Goal: Task Accomplishment & Management: Use online tool/utility

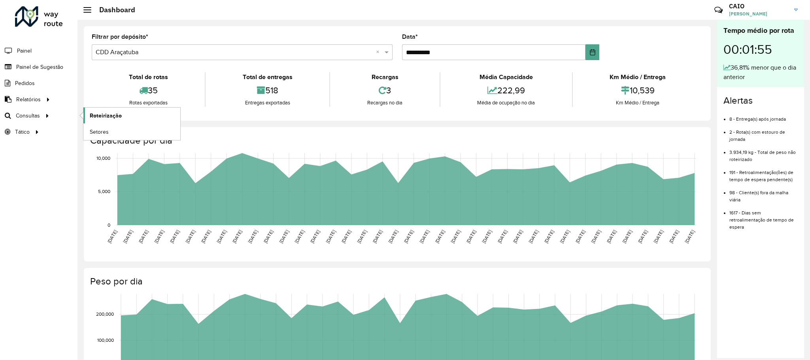
click at [113, 110] on link "Roteirização" at bounding box center [131, 116] width 97 height 16
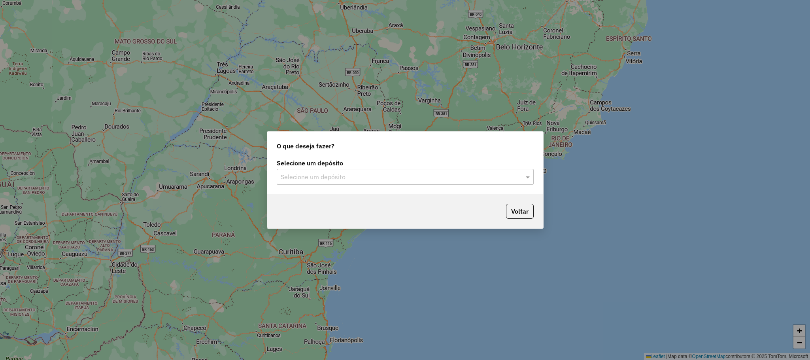
drag, startPoint x: 366, startPoint y: 174, endPoint x: 369, endPoint y: 178, distance: 4.8
click at [366, 175] on input "text" at bounding box center [397, 176] width 233 height 9
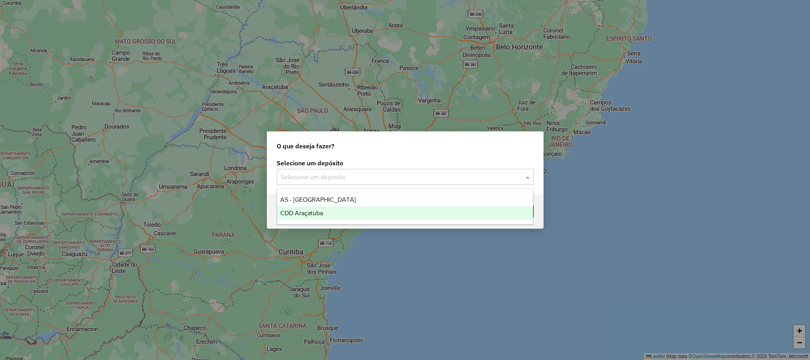
click at [367, 208] on div "CDD Araçatuba" at bounding box center [405, 212] width 256 height 13
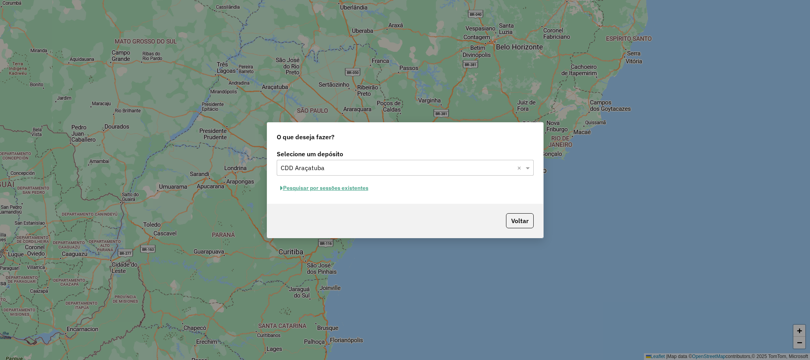
click at [315, 187] on button "Pesquisar por sessões existentes" at bounding box center [324, 188] width 95 height 12
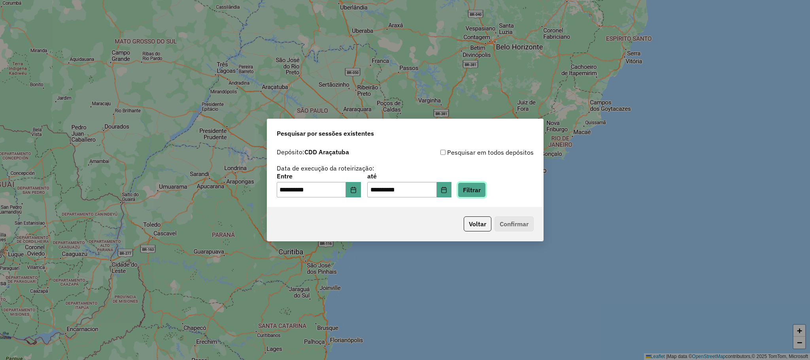
click at [470, 184] on button "Filtrar" at bounding box center [472, 189] width 28 height 15
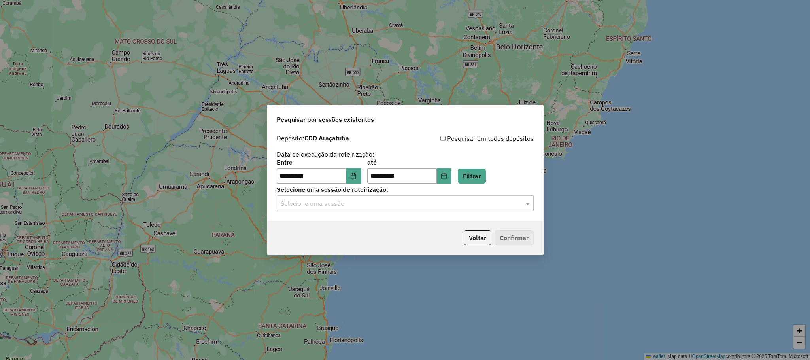
click at [452, 208] on input "text" at bounding box center [397, 203] width 233 height 9
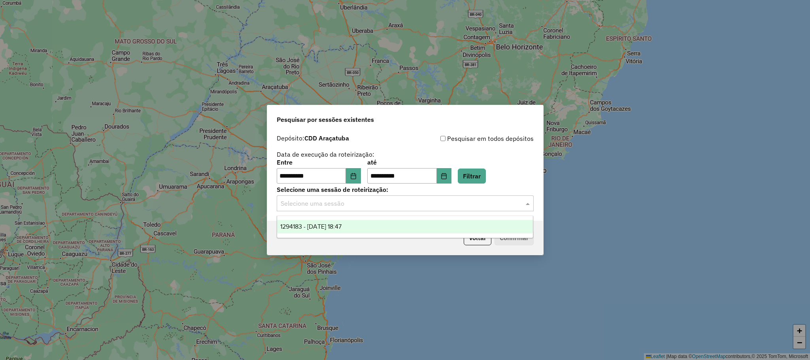
click at [425, 226] on div "1294183 - 14/10/2025 18:47" at bounding box center [405, 226] width 256 height 13
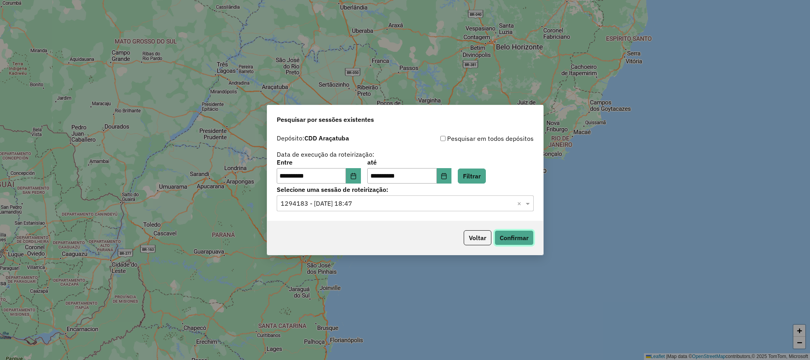
click at [508, 232] on button "Confirmar" at bounding box center [514, 237] width 39 height 15
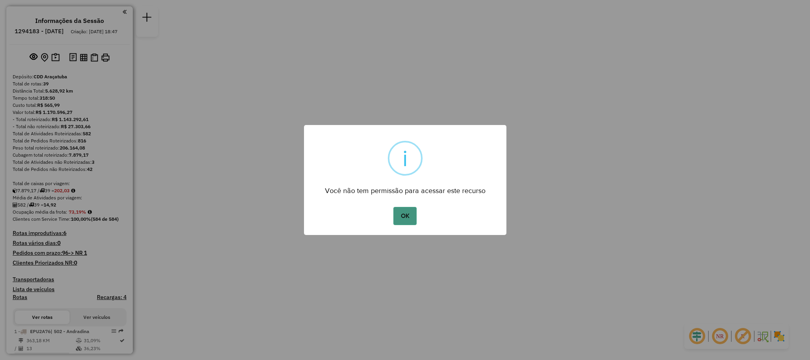
click at [408, 212] on button "OK" at bounding box center [404, 216] width 23 height 18
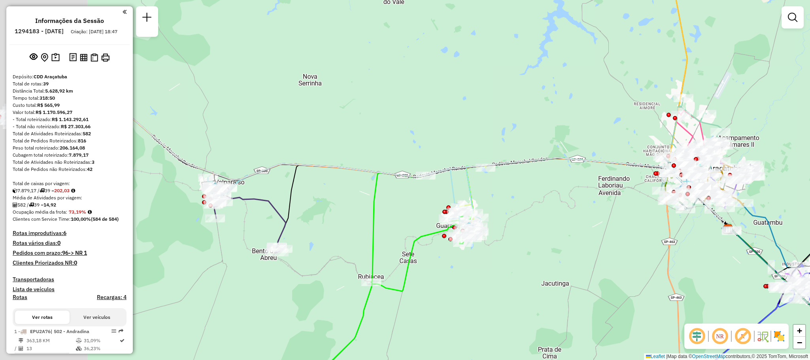
drag, startPoint x: 410, startPoint y: 170, endPoint x: 521, endPoint y: 193, distance: 113.6
click at [521, 193] on div "Janela de atendimento Grade de atendimento Capacidade Transportadoras Veículos …" at bounding box center [405, 180] width 810 height 360
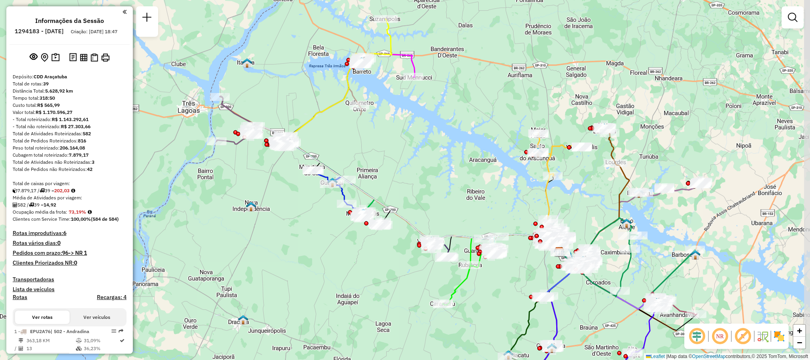
drag, startPoint x: 459, startPoint y: 166, endPoint x: 450, endPoint y: 219, distance: 53.8
click at [450, 219] on div "Janela de atendimento Grade de atendimento Capacidade Transportadoras Veículos …" at bounding box center [405, 180] width 810 height 360
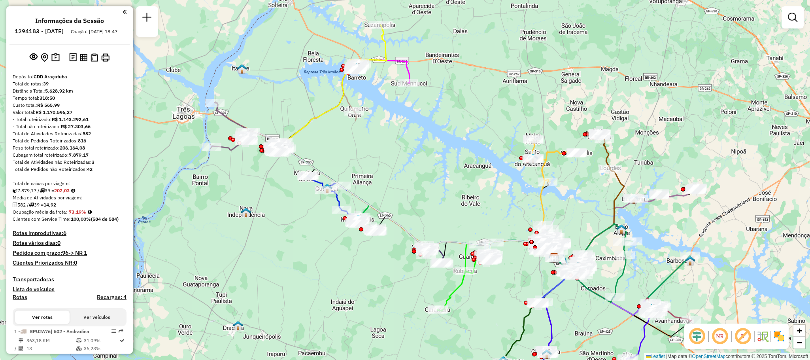
drag, startPoint x: 448, startPoint y: 220, endPoint x: 434, endPoint y: 209, distance: 17.5
click at [433, 212] on div "Janela de atendimento Grade de atendimento Capacidade Transportadoras Veículos …" at bounding box center [405, 180] width 810 height 360
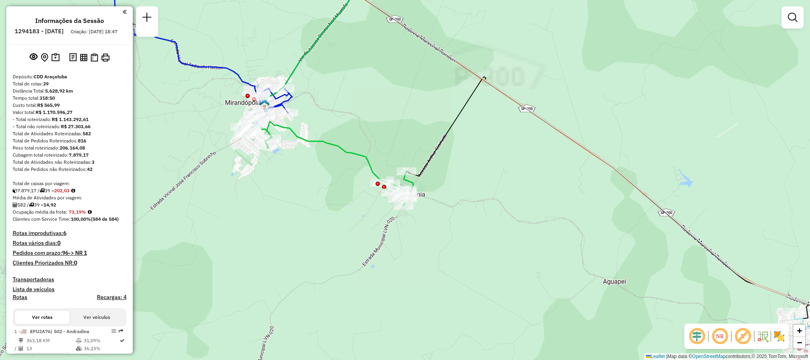
drag, startPoint x: 303, startPoint y: 160, endPoint x: 394, endPoint y: 251, distance: 129.1
click at [394, 251] on div "Janela de atendimento Grade de atendimento Capacidade Transportadoras Veículos …" at bounding box center [405, 180] width 810 height 360
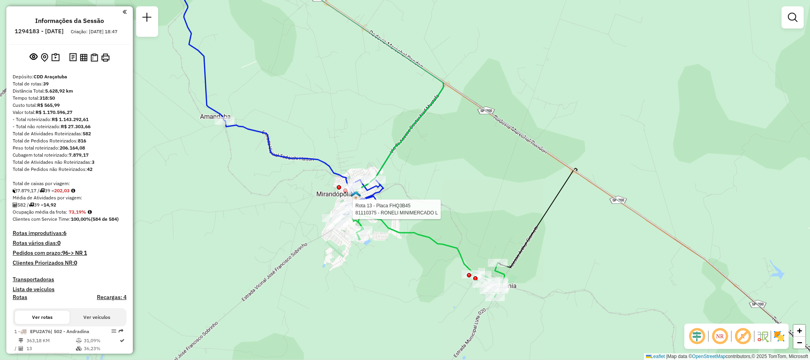
select select "**********"
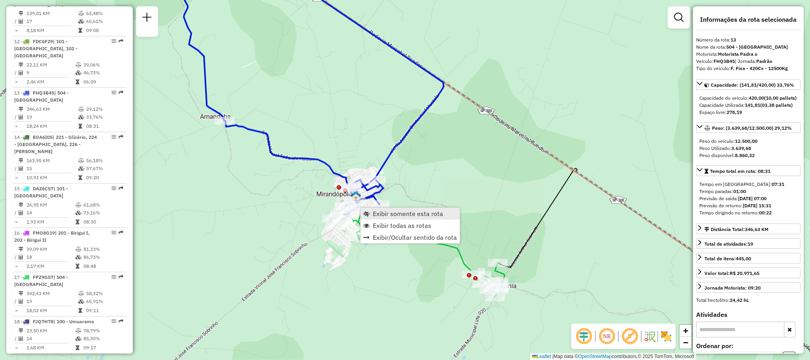
scroll to position [823, 0]
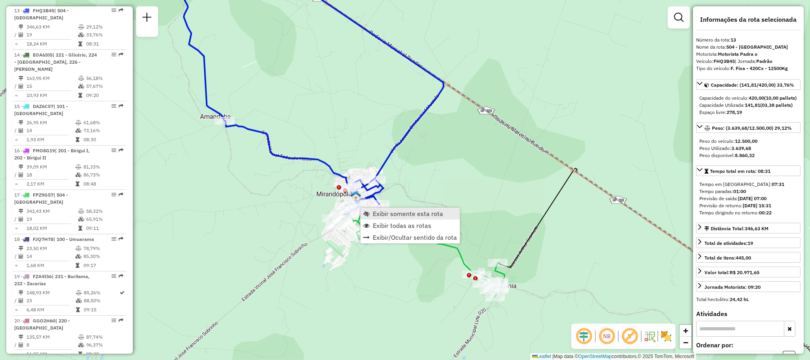
click at [390, 213] on span "Exibir somente esta rota" at bounding box center [408, 213] width 70 height 6
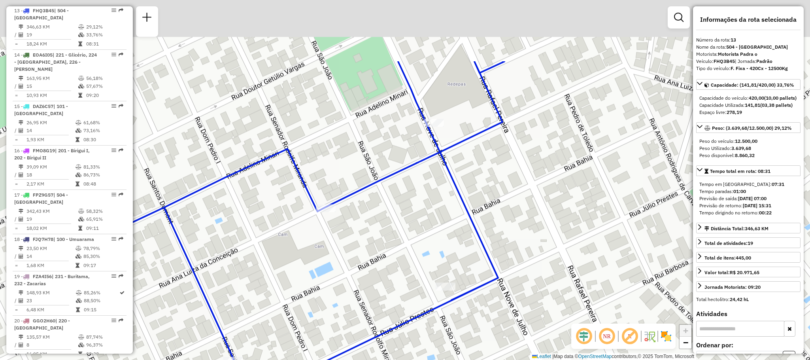
drag, startPoint x: 457, startPoint y: 112, endPoint x: 412, endPoint y: 210, distance: 107.9
click at [412, 210] on div "Janela de atendimento Grade de atendimento Capacidade Transportadoras Veículos …" at bounding box center [405, 180] width 810 height 360
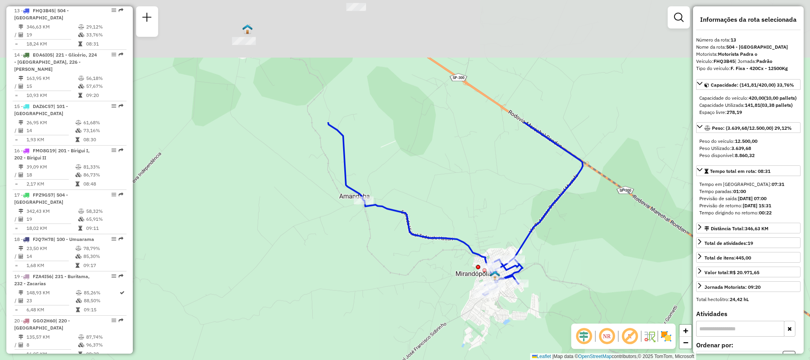
drag, startPoint x: 388, startPoint y: 117, endPoint x: 441, endPoint y: 235, distance: 129.9
click at [441, 235] on icon at bounding box center [455, 208] width 255 height 173
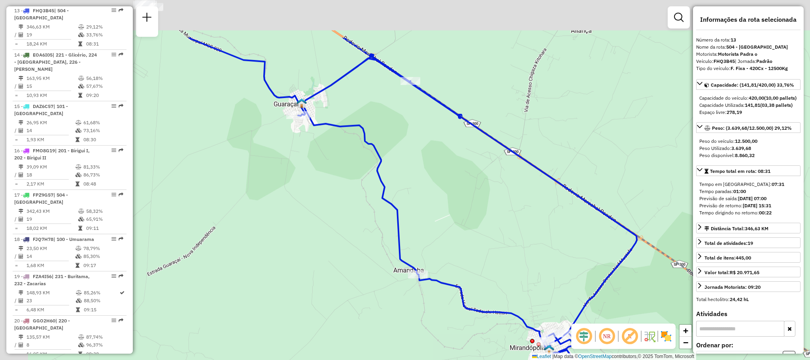
drag, startPoint x: 454, startPoint y: 177, endPoint x: 484, endPoint y: 222, distance: 53.8
click at [484, 222] on div "Janela de atendimento Grade de atendimento Capacidade Transportadoras Veículos …" at bounding box center [405, 180] width 810 height 360
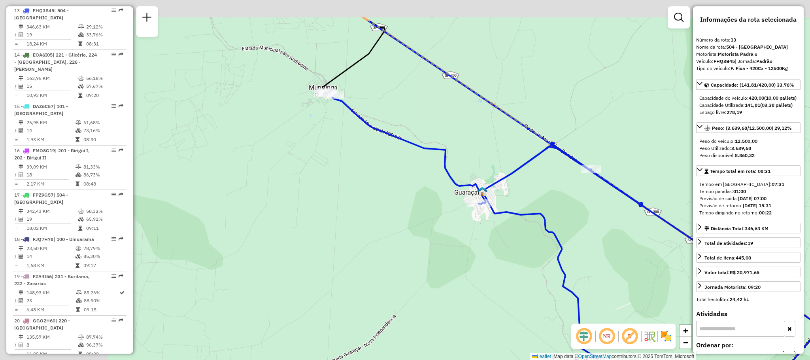
drag, startPoint x: 351, startPoint y: 103, endPoint x: 472, endPoint y: 146, distance: 128.0
click at [471, 146] on div "Janela de atendimento Grade de atendimento Capacidade Transportadoras Veículos …" at bounding box center [405, 180] width 810 height 360
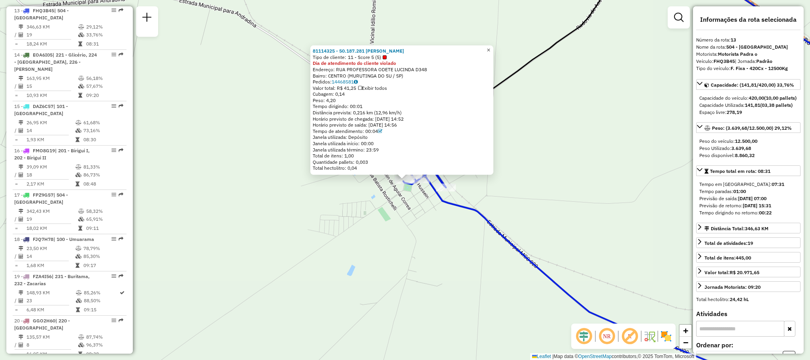
click at [490, 47] on span "×" at bounding box center [489, 50] width 4 height 7
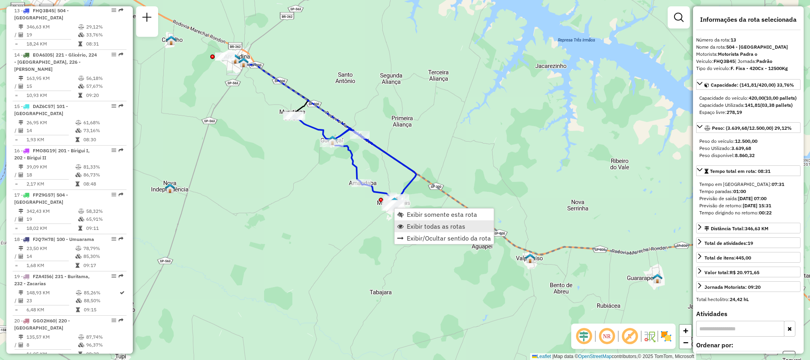
click at [444, 224] on span "Exibir todas as rotas" at bounding box center [436, 226] width 59 height 6
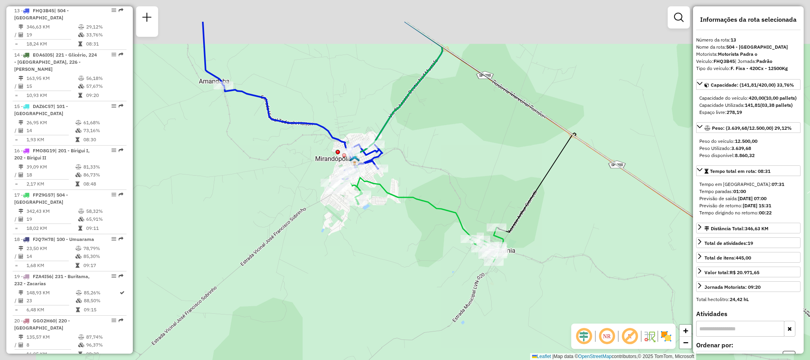
drag, startPoint x: 339, startPoint y: 191, endPoint x: 397, endPoint y: 279, distance: 105.2
click at [397, 279] on div "Janela de atendimento Grade de atendimento Capacidade Transportadoras Veículos …" at bounding box center [405, 180] width 810 height 360
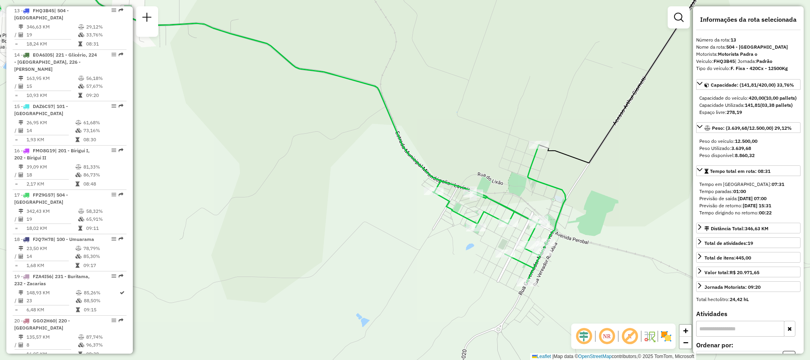
drag, startPoint x: 446, startPoint y: 264, endPoint x: 550, endPoint y: 347, distance: 132.2
click at [548, 346] on div "Janela de atendimento Grade de atendimento Capacidade Transportadoras Veículos …" at bounding box center [405, 180] width 810 height 360
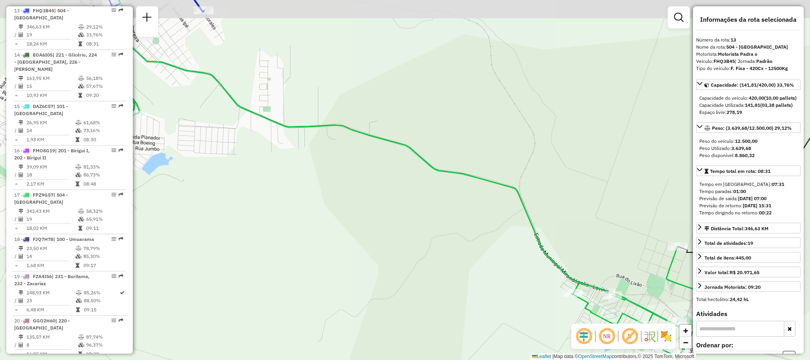
drag, startPoint x: 332, startPoint y: 190, endPoint x: 499, endPoint y: 304, distance: 202.0
click at [499, 304] on div "Janela de atendimento Grade de atendimento Capacidade Transportadoras Veículos …" at bounding box center [405, 180] width 810 height 360
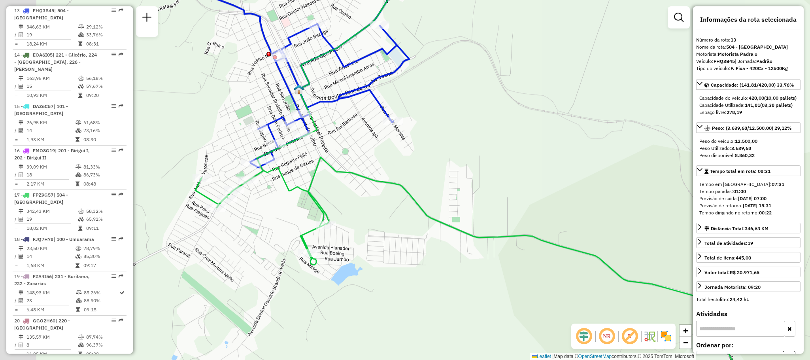
drag, startPoint x: 337, startPoint y: 264, endPoint x: 407, endPoint y: 289, distance: 74.9
click at [407, 289] on div "Janela de atendimento Grade de atendimento Capacidade Transportadoras Veículos …" at bounding box center [405, 180] width 810 height 360
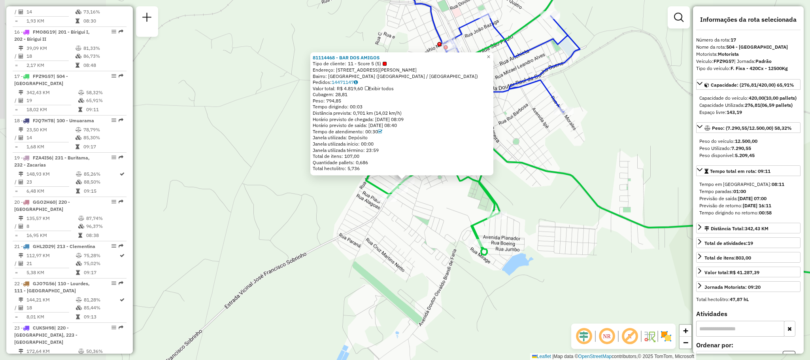
scroll to position [994, 0]
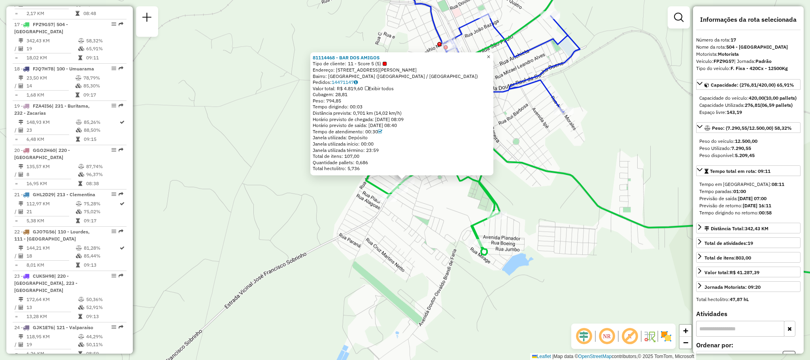
click at [490, 55] on span "×" at bounding box center [489, 56] width 4 height 7
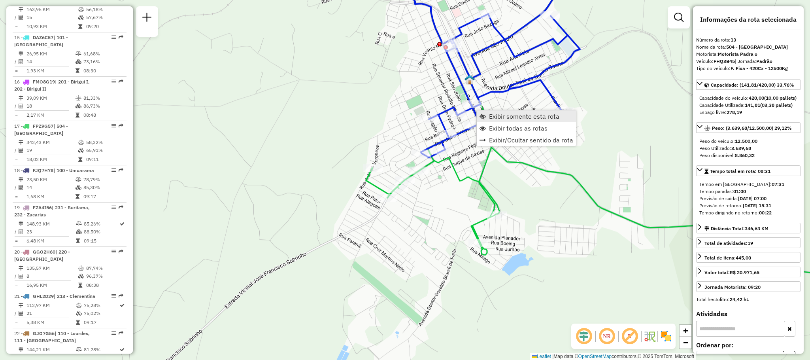
scroll to position [823, 0]
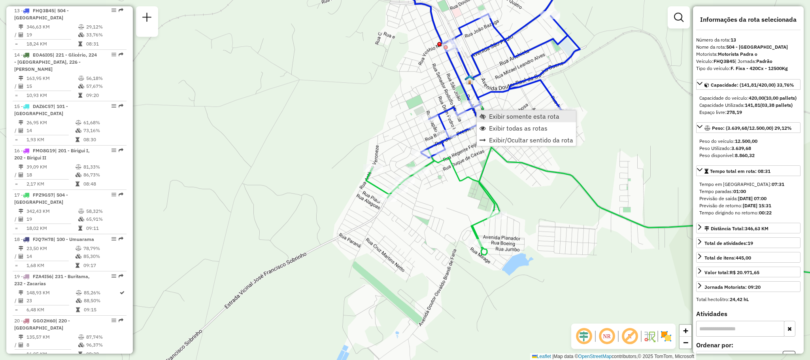
click at [508, 119] on span "Exibir somente esta rota" at bounding box center [524, 116] width 70 height 6
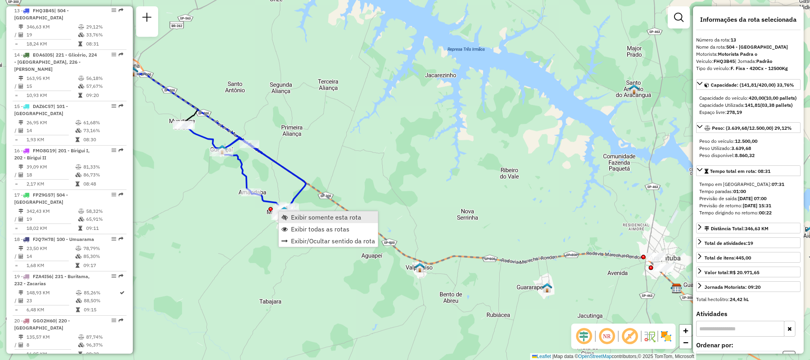
click at [302, 221] on link "Exibir somente esta rota" at bounding box center [328, 217] width 99 height 12
click at [308, 230] on span "Exibir todas as rotas" at bounding box center [322, 232] width 59 height 6
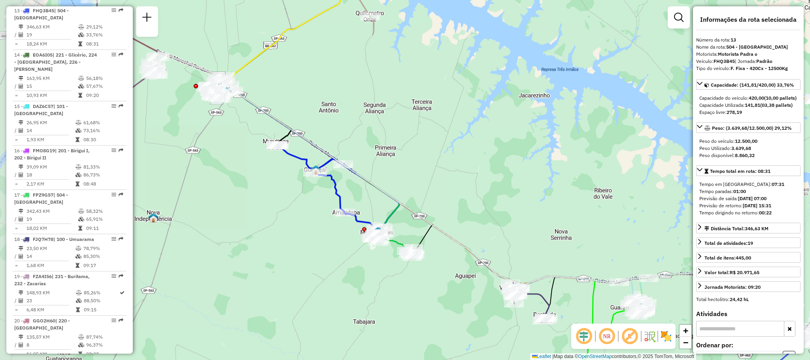
drag, startPoint x: 312, startPoint y: 267, endPoint x: 396, endPoint y: 285, distance: 86.1
click at [397, 284] on div "Janela de atendimento Grade de atendimento Capacidade Transportadoras Veículos …" at bounding box center [405, 180] width 810 height 360
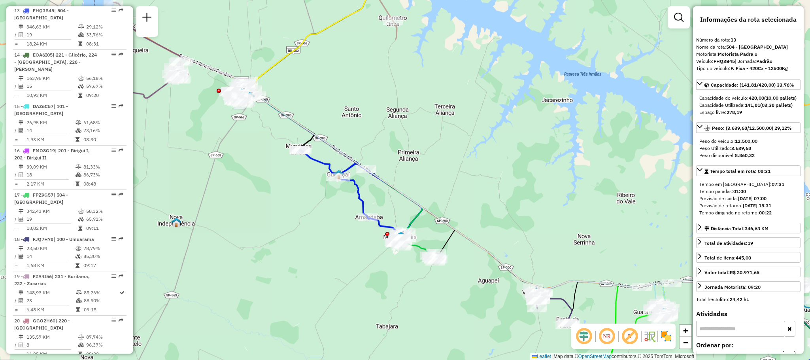
drag, startPoint x: 357, startPoint y: 269, endPoint x: 381, endPoint y: 274, distance: 24.6
click at [381, 274] on div "Janela de atendimento Grade de atendimento Capacidade Transportadoras Veículos …" at bounding box center [405, 180] width 810 height 360
click at [665, 336] on img at bounding box center [666, 336] width 13 height 13
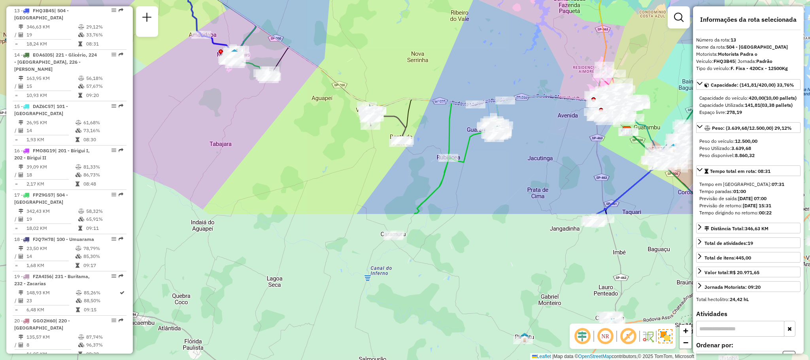
drag, startPoint x: 473, startPoint y: 318, endPoint x: 305, endPoint y: 137, distance: 247.0
click at [305, 137] on div "Janela de atendimento Grade de atendimento Capacidade Transportadoras Veículos …" at bounding box center [405, 180] width 810 height 360
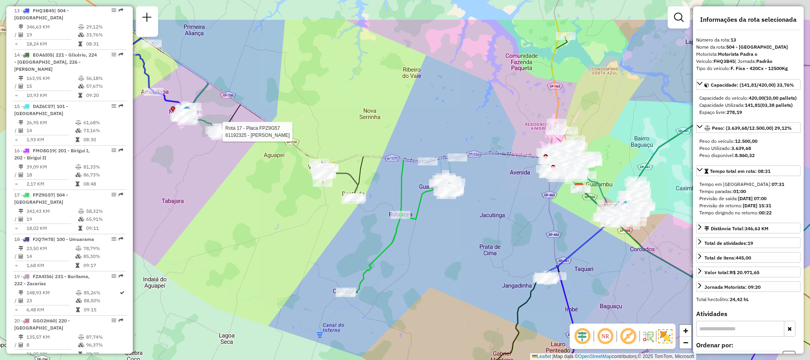
drag, startPoint x: 415, startPoint y: 167, endPoint x: 366, endPoint y: 222, distance: 73.9
click at [366, 222] on div "Rota 17 - Placa FPZ9G57 81192325 - [PERSON_NAME] DE CAR Janela de atendimento G…" at bounding box center [405, 180] width 810 height 360
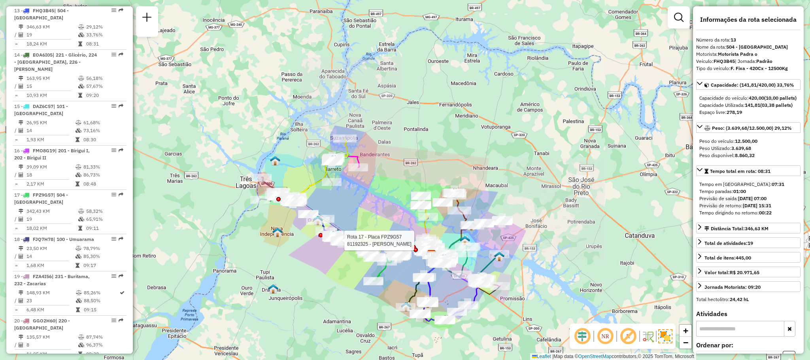
drag, startPoint x: 254, startPoint y: 218, endPoint x: 329, endPoint y: 249, distance: 80.8
click at [329, 249] on div "Rota 17 - Placa FPZ9G57 81192325 - [PERSON_NAME] DE CAR Janela de atendimento G…" at bounding box center [405, 180] width 810 height 360
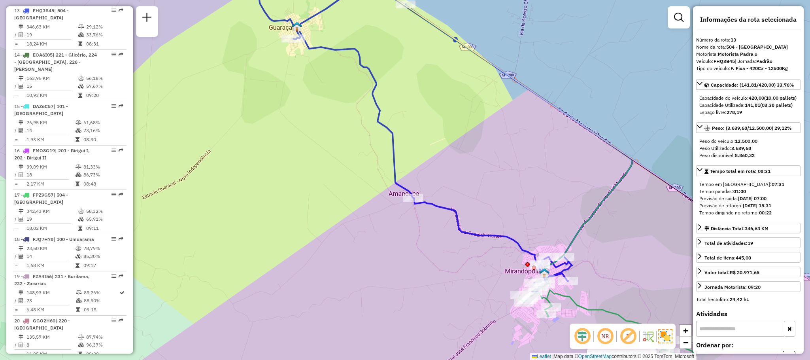
click at [664, 333] on img at bounding box center [665, 336] width 14 height 14
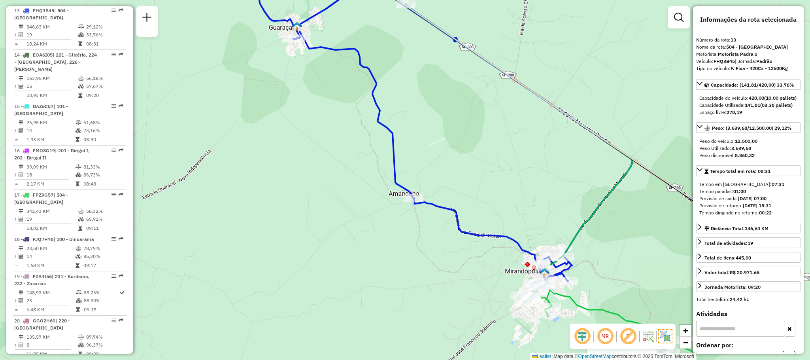
click at [665, 332] on img at bounding box center [665, 336] width 14 height 14
click at [665, 332] on img at bounding box center [666, 336] width 13 height 13
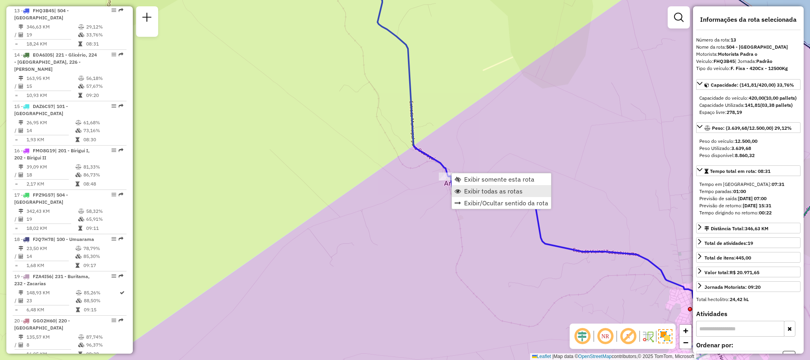
click at [497, 192] on span "Exibir todas as rotas" at bounding box center [493, 191] width 59 height 6
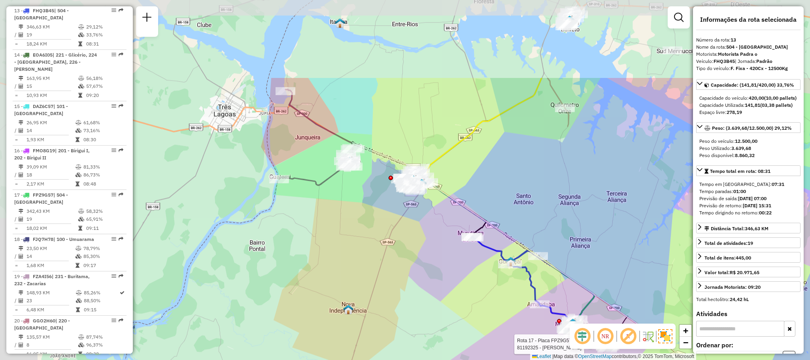
drag, startPoint x: 398, startPoint y: 140, endPoint x: 440, endPoint y: 248, distance: 115.8
click at [440, 248] on div "Rota 17 - Placa FPZ9G57 81192325 - [PERSON_NAME] DE CAR Janela de atendimento G…" at bounding box center [405, 180] width 810 height 360
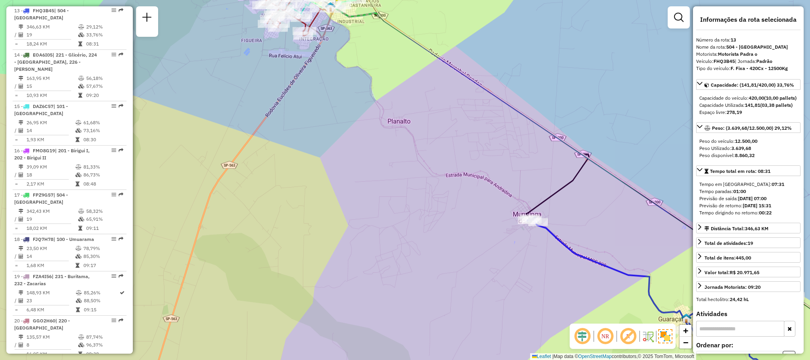
click at [503, 70] on div "Rota 17 - Placa FPZ9G57 81192325 - [PERSON_NAME] DE CAR Janela de atendimento G…" at bounding box center [405, 180] width 810 height 360
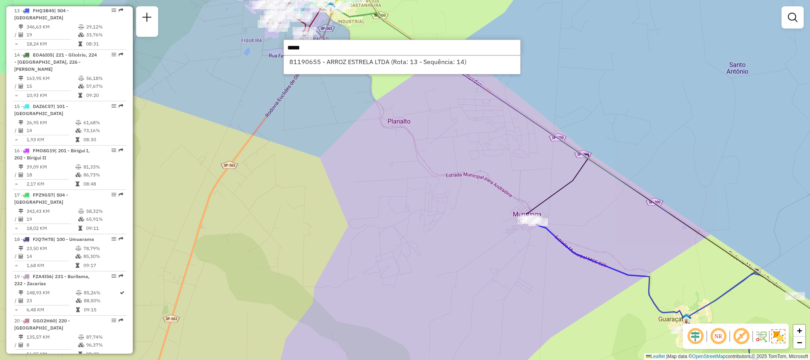
type input "*****"
click at [380, 69] on div "81190655 - ARROZ ESTRELA LTDA (Rota: 13 - Sequência: 14)" at bounding box center [401, 64] width 237 height 19
click at [369, 68] on li "81190655 - ARROZ ESTRELA LTDA (Rota: 13 - Sequência: 14)" at bounding box center [402, 62] width 236 height 12
select select "**********"
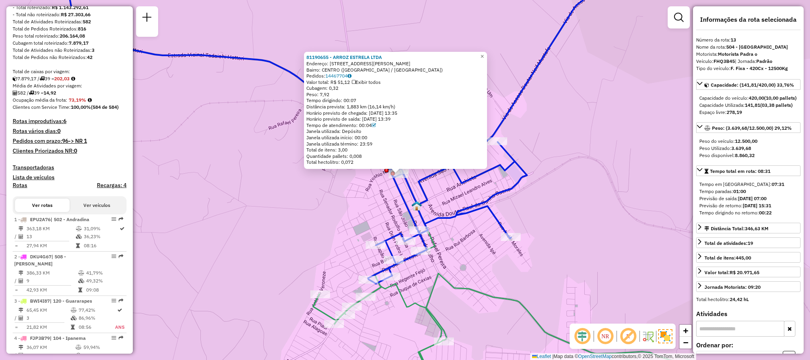
scroll to position [0, 0]
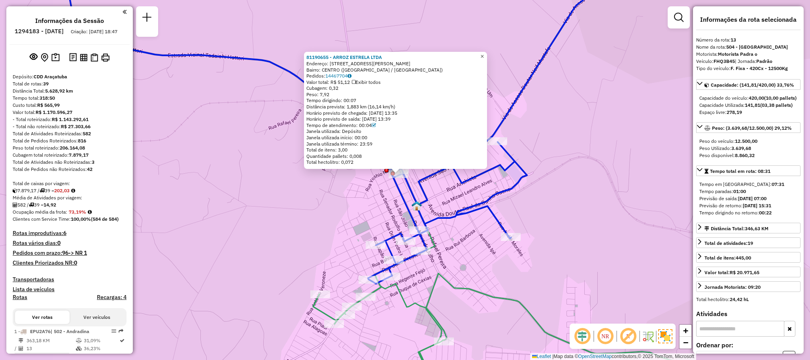
click at [487, 56] on link "×" at bounding box center [482, 56] width 9 height 9
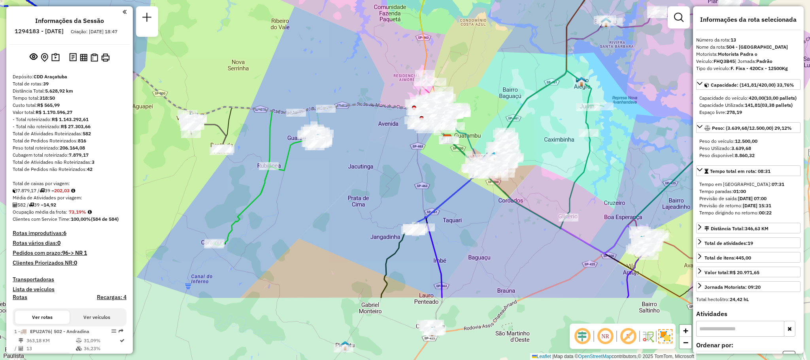
drag, startPoint x: 503, startPoint y: 187, endPoint x: 465, endPoint y: 89, distance: 105.6
click at [465, 89] on div "Janela de atendimento Grade de atendimento Capacidade Transportadoras Veículos …" at bounding box center [405, 180] width 810 height 360
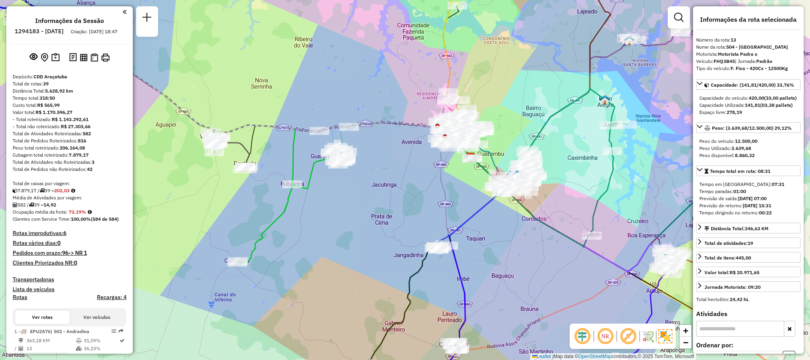
drag, startPoint x: 305, startPoint y: 157, endPoint x: 318, endPoint y: 186, distance: 32.0
click at [318, 186] on div "Janela de atendimento Grade de atendimento Capacidade Transportadoras Veículos …" at bounding box center [405, 180] width 810 height 360
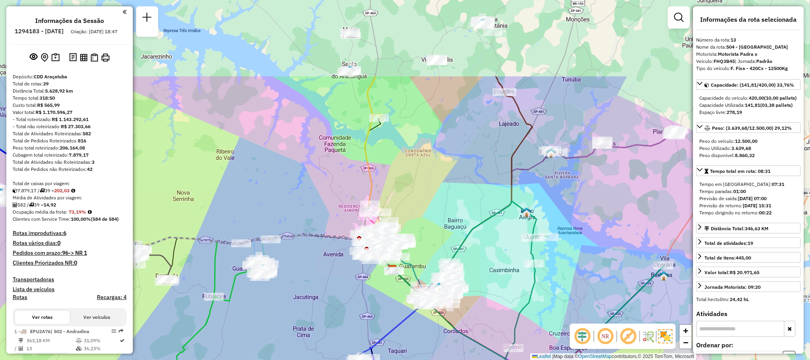
drag, startPoint x: 310, startPoint y: 67, endPoint x: 229, endPoint y: 192, distance: 149.0
click at [229, 192] on div "Janela de atendimento Grade de atendimento Capacidade Transportadoras Veículos …" at bounding box center [405, 180] width 810 height 360
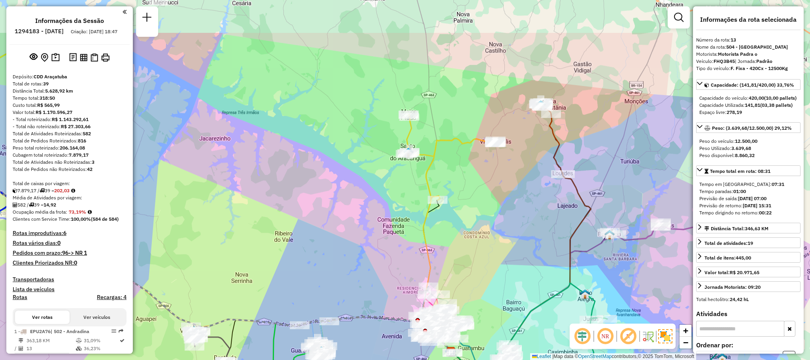
drag, startPoint x: 235, startPoint y: 113, endPoint x: 294, endPoint y: 182, distance: 90.8
click at [294, 182] on div "Janela de atendimento Grade de atendimento Capacidade Transportadoras Veículos …" at bounding box center [405, 180] width 810 height 360
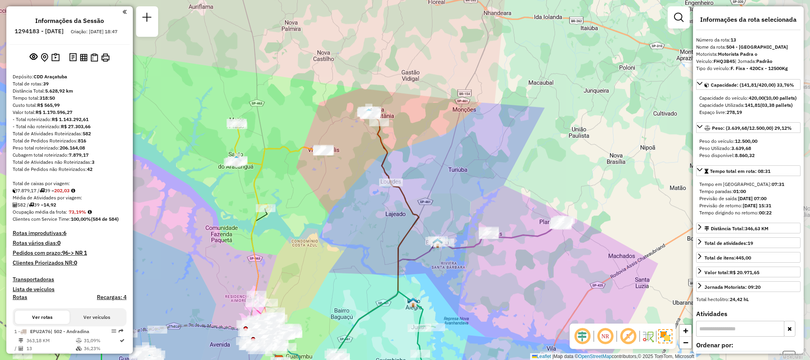
drag, startPoint x: 405, startPoint y: 235, endPoint x: 261, endPoint y: 228, distance: 143.7
click at [262, 229] on div "Janela de atendimento Grade de atendimento Capacidade Transportadoras Veículos …" at bounding box center [405, 180] width 810 height 360
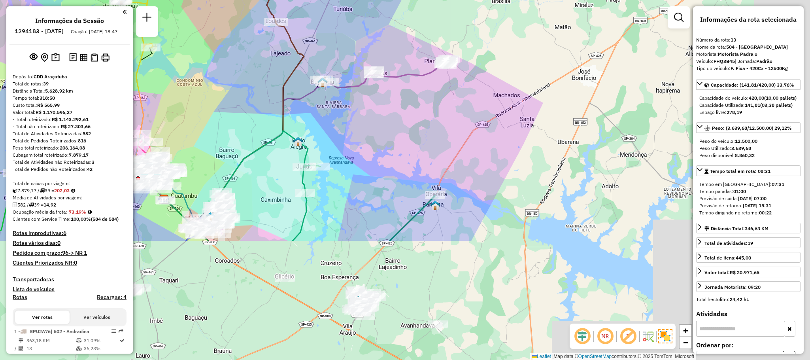
drag, startPoint x: 336, startPoint y: 238, endPoint x: 225, endPoint y: 2, distance: 260.1
click at [225, 2] on div "Janela de atendimento Grade de atendimento Capacidade Transportadoras Veículos …" at bounding box center [405, 180] width 810 height 360
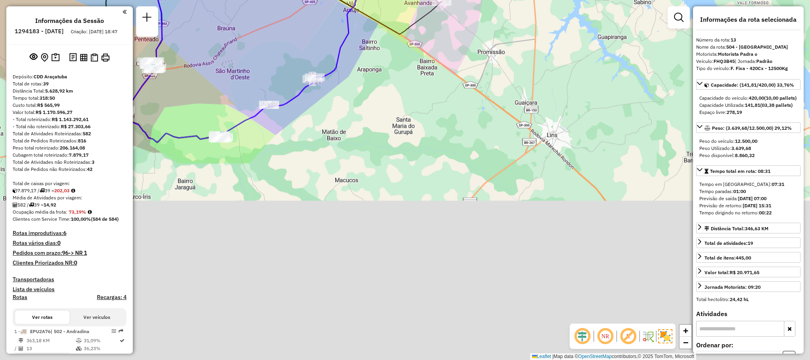
drag, startPoint x: 277, startPoint y: 182, endPoint x: 315, endPoint y: -53, distance: 237.9
click at [315, 0] on html "Aguarde... Pop-up bloqueado! Seu navegador bloqueou automáticamente a abertura …" at bounding box center [405, 180] width 810 height 360
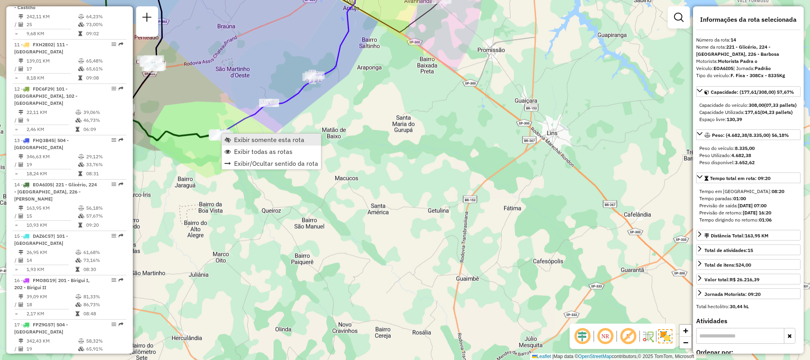
scroll to position [868, 0]
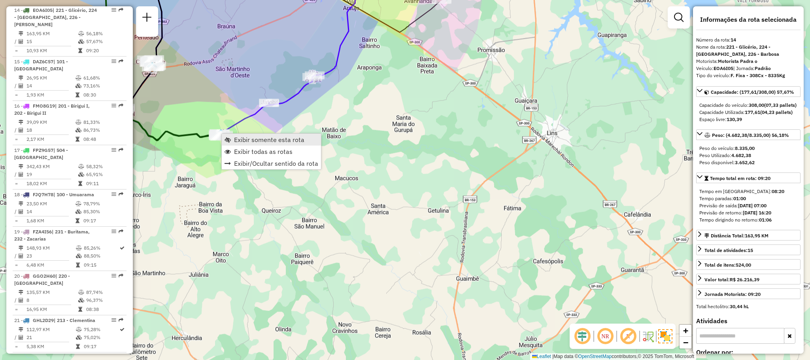
click at [232, 136] on link "Exibir somente esta rota" at bounding box center [271, 140] width 99 height 12
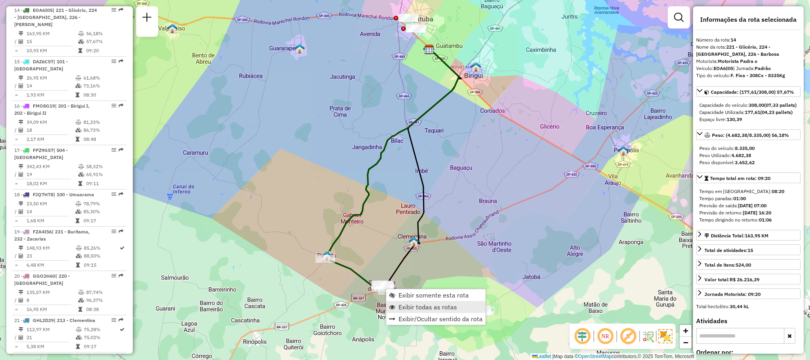
click at [403, 311] on link "Exibir todas as rotas" at bounding box center [435, 307] width 99 height 12
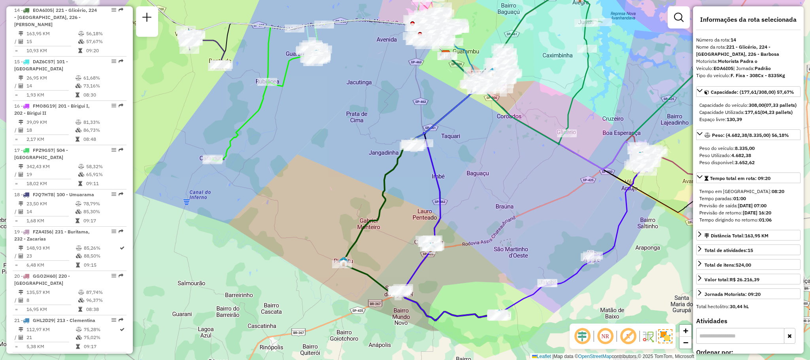
drag, startPoint x: 305, startPoint y: 145, endPoint x: 321, endPoint y: 151, distance: 17.5
click at [321, 151] on div "Janela de atendimento Grade de atendimento Capacidade Transportadoras Veículos …" at bounding box center [405, 180] width 810 height 360
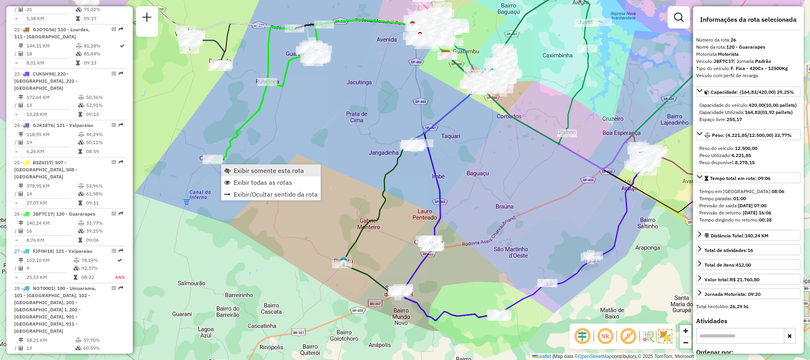
scroll to position [1372, 0]
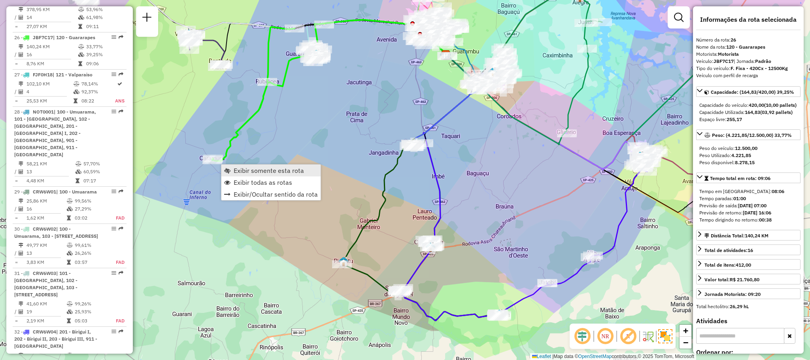
click at [253, 168] on span "Exibir somente esta rota" at bounding box center [269, 170] width 70 height 6
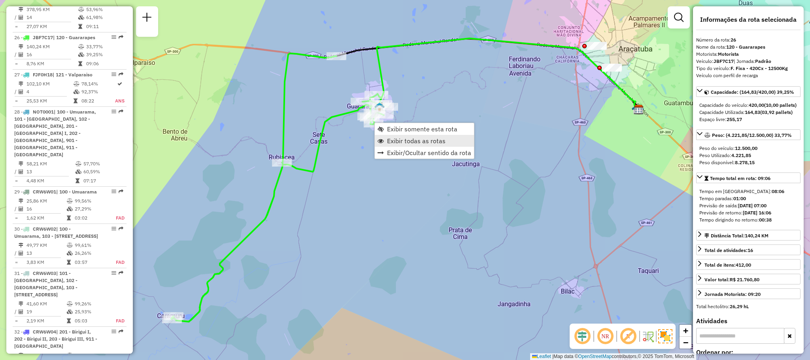
click at [385, 145] on link "Exibir todas as rotas" at bounding box center [424, 141] width 99 height 12
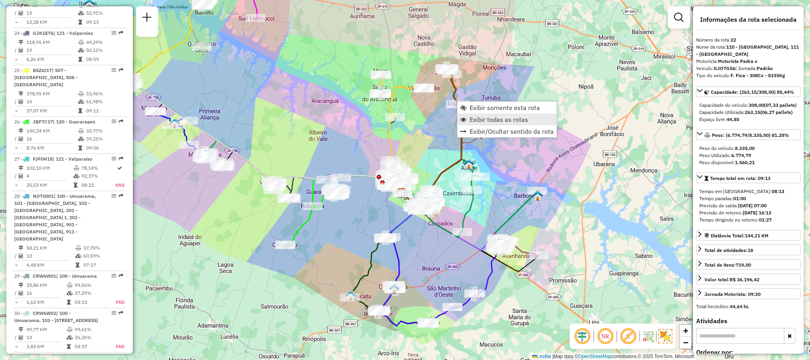
scroll to position [1202, 0]
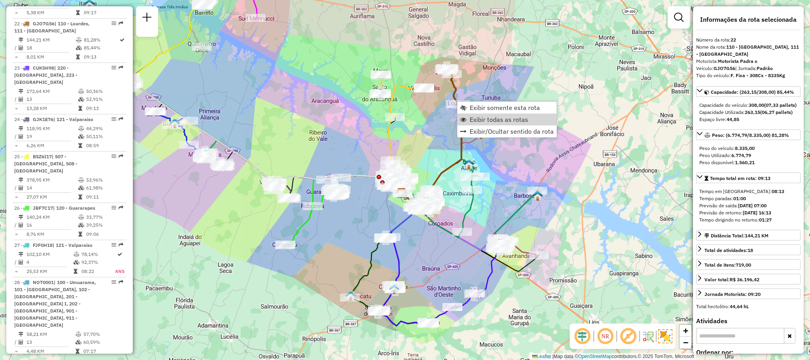
click at [499, 100] on div "Janela de atendimento Grade de atendimento Capacidade Transportadoras Veículos …" at bounding box center [405, 180] width 810 height 360
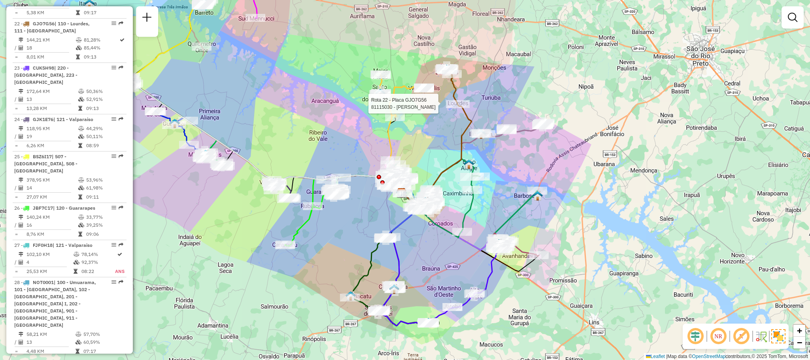
select select "**********"
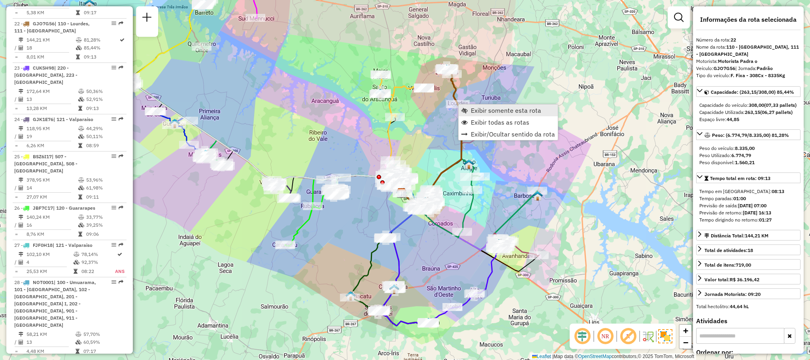
click at [490, 110] on span "Exibir somente esta rota" at bounding box center [506, 110] width 70 height 6
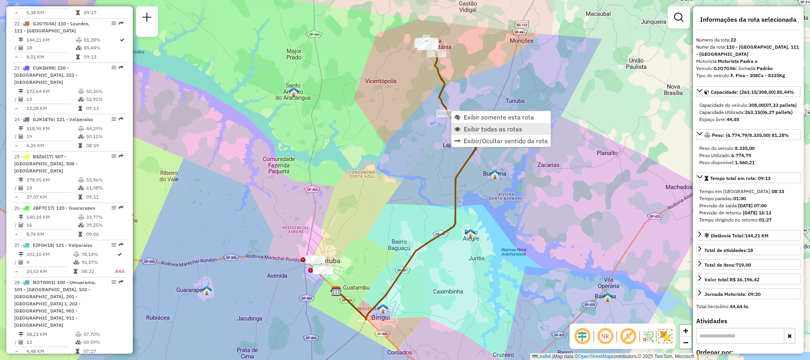
click at [474, 130] on span "Exibir todas as rotas" at bounding box center [493, 129] width 59 height 6
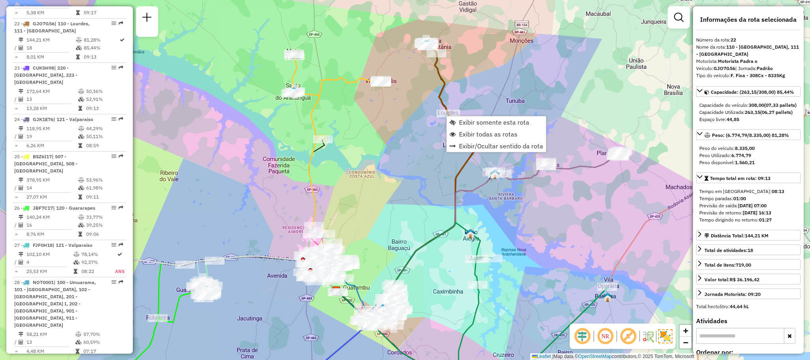
click at [478, 86] on div "Janela de atendimento Grade de atendimento Capacidade Transportadoras Veículos …" at bounding box center [405, 180] width 810 height 360
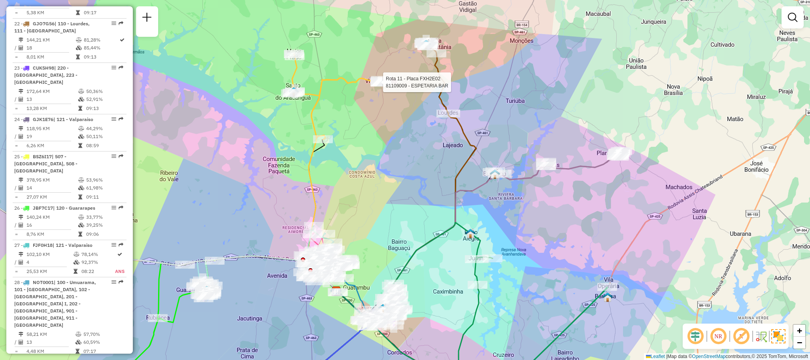
select select "**********"
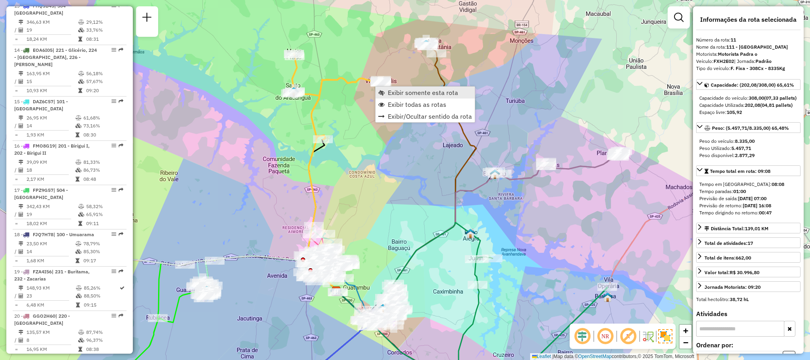
click at [408, 91] on span "Exibir somente esta rota" at bounding box center [423, 92] width 70 height 6
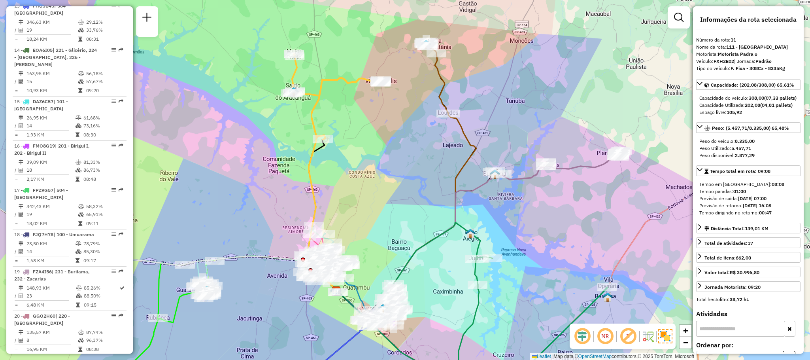
scroll to position [735, 0]
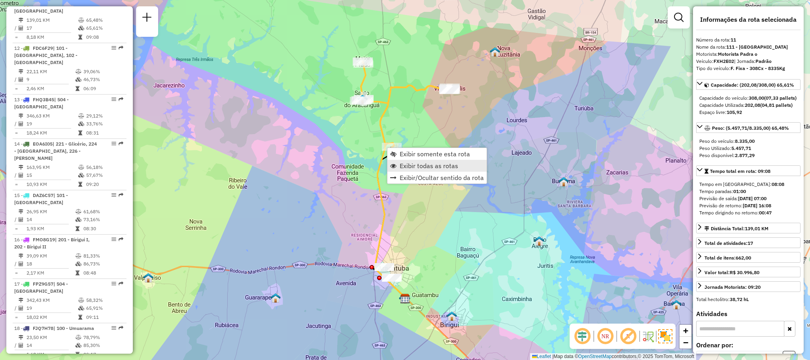
click at [407, 168] on span "Exibir todas as rotas" at bounding box center [429, 165] width 59 height 6
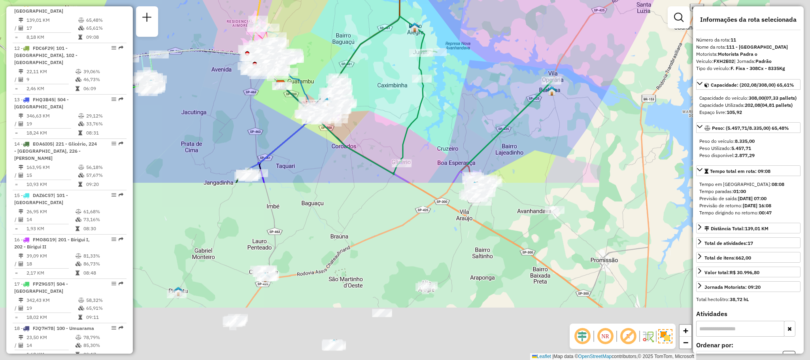
drag, startPoint x: 401, startPoint y: 197, endPoint x: 259, endPoint y: -4, distance: 245.8
click at [259, 0] on html "Aguarde... Pop-up bloqueado! Seu navegador bloqueou automáticamente a abertura …" at bounding box center [405, 180] width 810 height 360
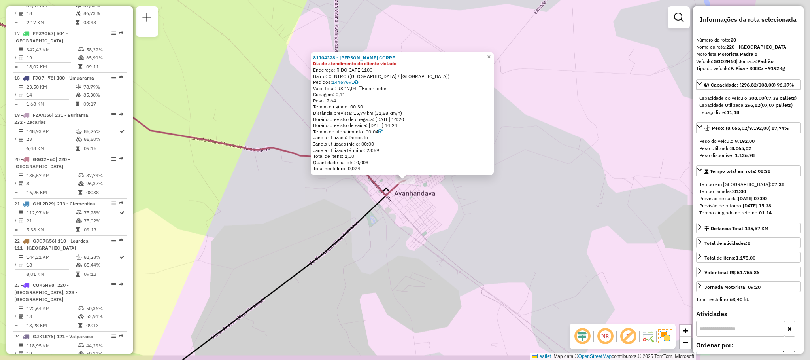
scroll to position [1120, 0]
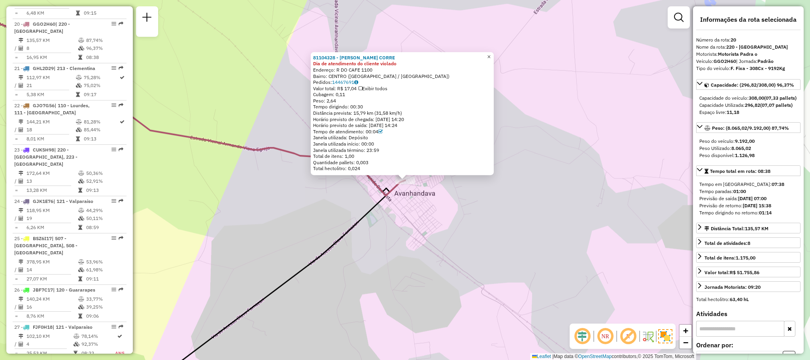
click at [491, 56] on span "×" at bounding box center [489, 56] width 4 height 7
click at [491, 53] on span "×" at bounding box center [489, 56] width 4 height 7
click at [491, 56] on span "×" at bounding box center [489, 56] width 4 height 7
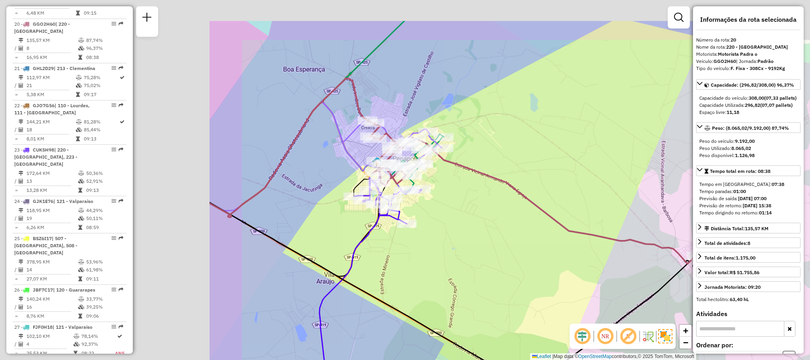
drag, startPoint x: 299, startPoint y: 214, endPoint x: 592, endPoint y: 272, distance: 298.6
click at [592, 272] on div "Janela de atendimento Grade de atendimento Capacidade Transportadoras Veículos …" at bounding box center [405, 180] width 810 height 360
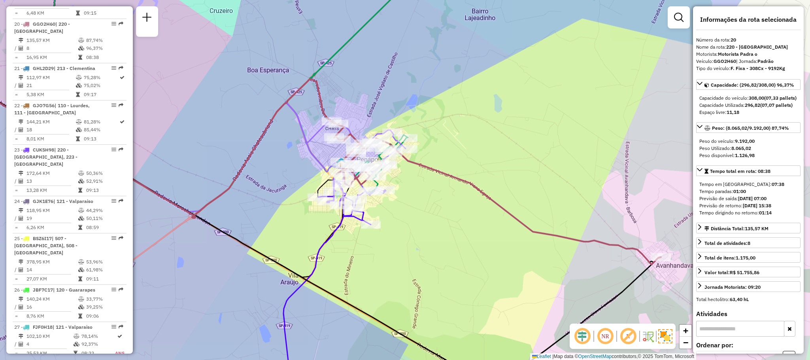
drag, startPoint x: 545, startPoint y: 268, endPoint x: 262, endPoint y: 188, distance: 293.9
click at [256, 191] on div "Janela de atendimento Grade de atendimento Capacidade Transportadoras Veículos …" at bounding box center [405, 180] width 810 height 360
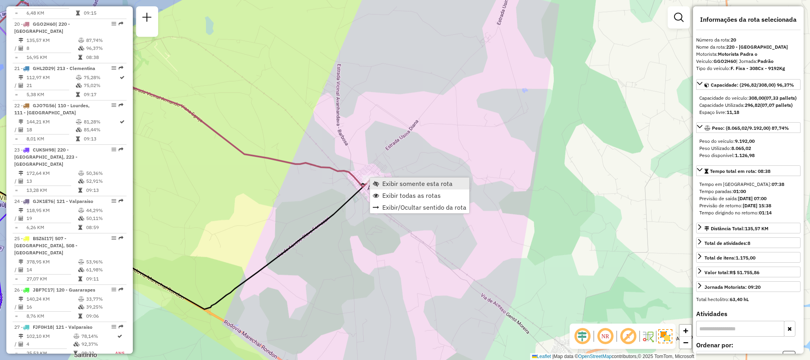
click at [400, 180] on span "Exibir somente esta rota" at bounding box center [417, 183] width 70 height 6
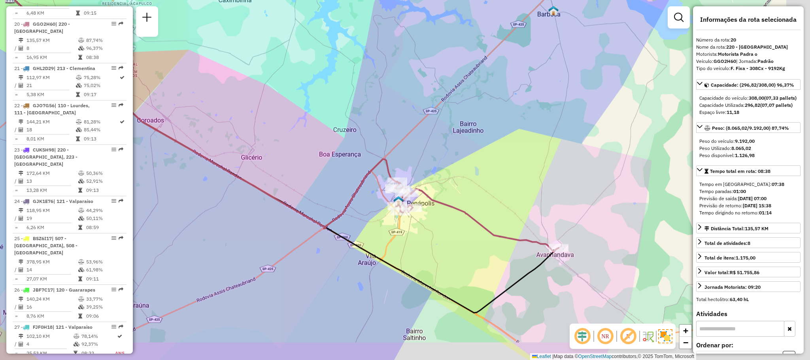
drag, startPoint x: 597, startPoint y: 179, endPoint x: 344, endPoint y: 97, distance: 265.7
click at [344, 97] on div "Janela de atendimento Grade de atendimento Capacidade Transportadoras Veículos …" at bounding box center [405, 180] width 810 height 360
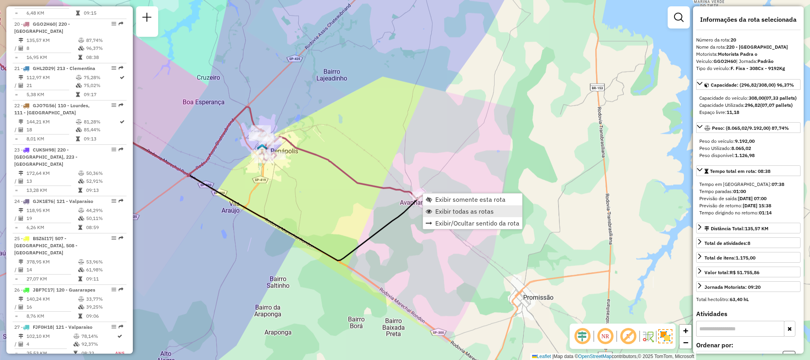
click at [460, 212] on span "Exibir todas as rotas" at bounding box center [464, 211] width 59 height 6
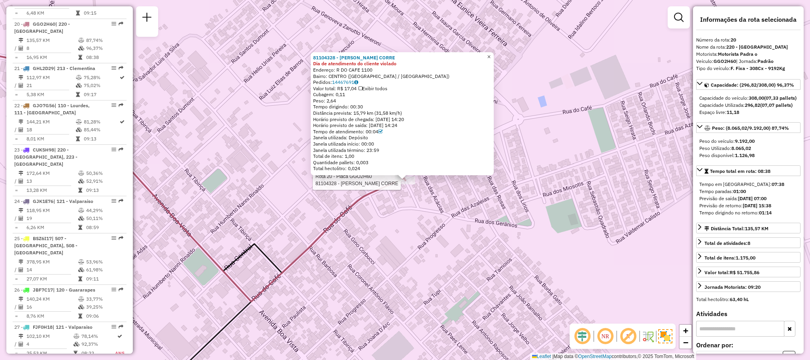
click at [491, 55] on span "×" at bounding box center [489, 56] width 4 height 7
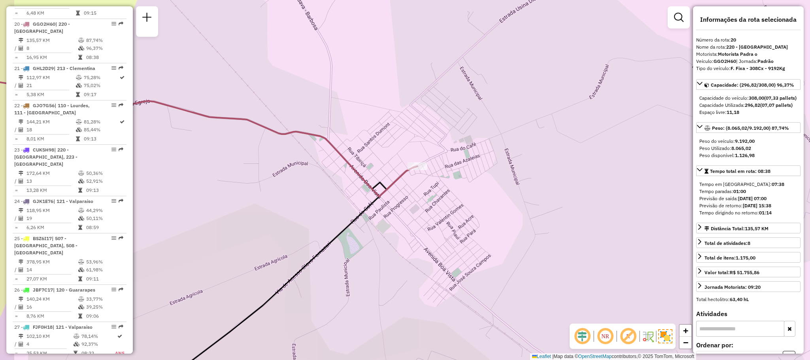
drag, startPoint x: 356, startPoint y: 225, endPoint x: 426, endPoint y: 164, distance: 93.0
click at [426, 165] on div "Janela de atendimento Grade de atendimento Capacidade Transportadoras Veículos …" at bounding box center [405, 180] width 810 height 360
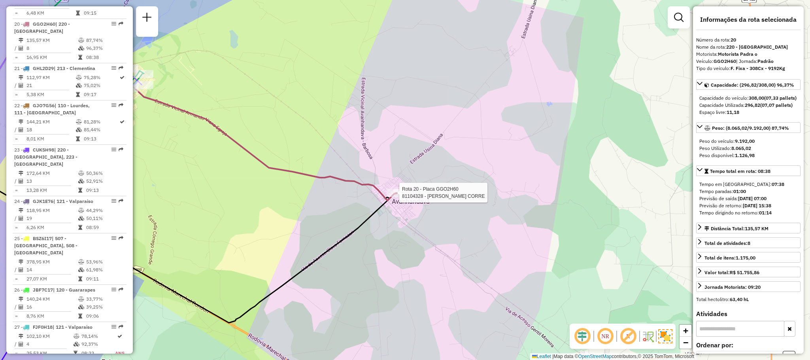
drag, startPoint x: 272, startPoint y: 195, endPoint x: 611, endPoint y: 242, distance: 342.1
click at [611, 242] on div "Rota 20 - Placa GGO2H60 81104328 - [PERSON_NAME] CORRE Janela de atendimento Gr…" at bounding box center [405, 180] width 810 height 360
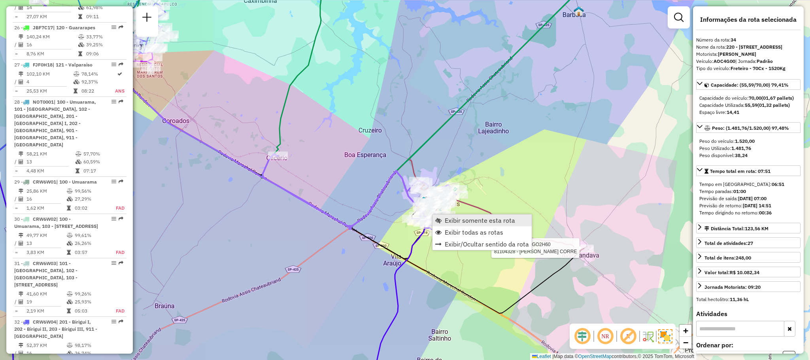
scroll to position [1777, 0]
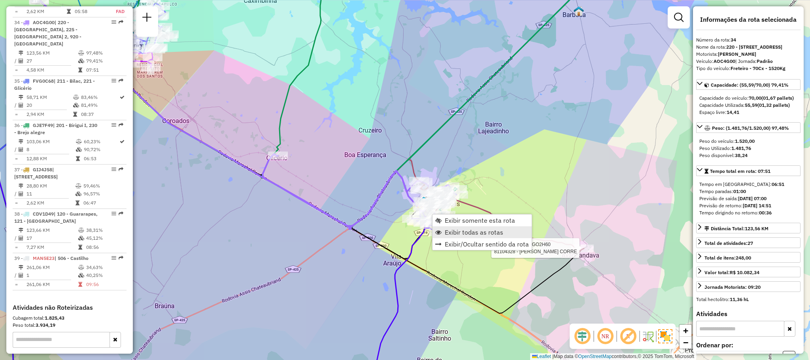
click at [483, 226] on link "Exibir todas as rotas" at bounding box center [481, 232] width 99 height 12
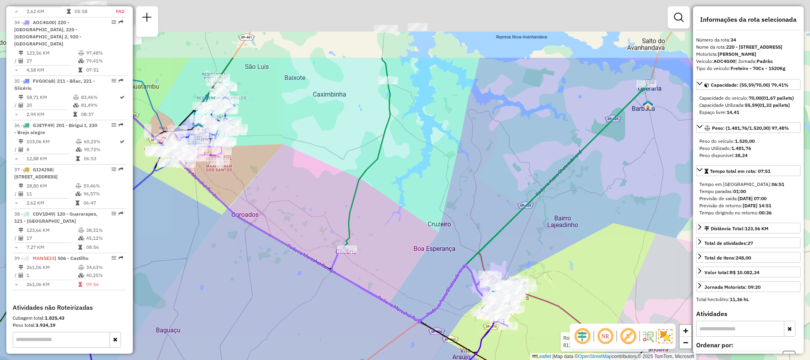
drag, startPoint x: 272, startPoint y: 132, endPoint x: 353, endPoint y: 272, distance: 161.7
click at [353, 271] on div "Rota 20 - Placa GGO2H60 81104328 - [PERSON_NAME] CORRE Janela de atendimento Gr…" at bounding box center [405, 180] width 810 height 360
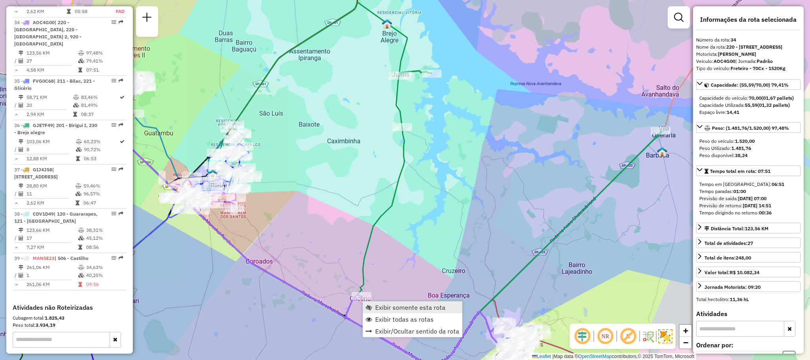
click at [426, 310] on span "Exibir somente esta rota" at bounding box center [410, 307] width 70 height 6
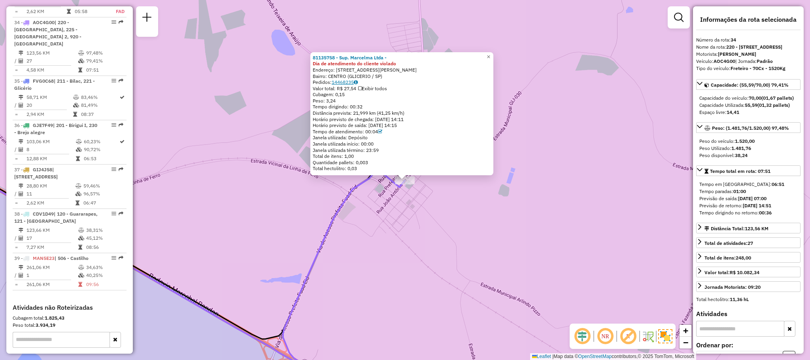
click at [343, 81] on link "14468235" at bounding box center [345, 82] width 26 height 6
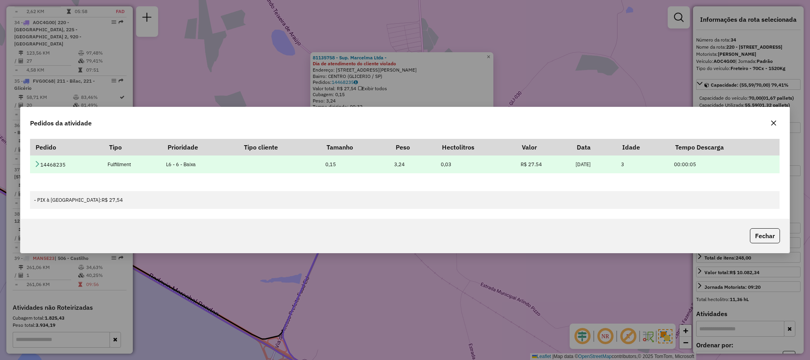
click at [32, 165] on td "14468235" at bounding box center [67, 164] width 74 height 18
click at [33, 165] on td "14468235" at bounding box center [67, 164] width 74 height 18
click at [38, 162] on icon at bounding box center [37, 164] width 6 height 6
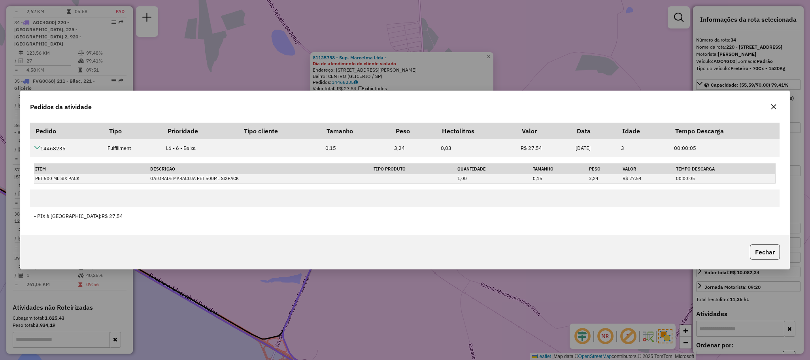
click at [774, 112] on button "button" at bounding box center [773, 106] width 13 height 13
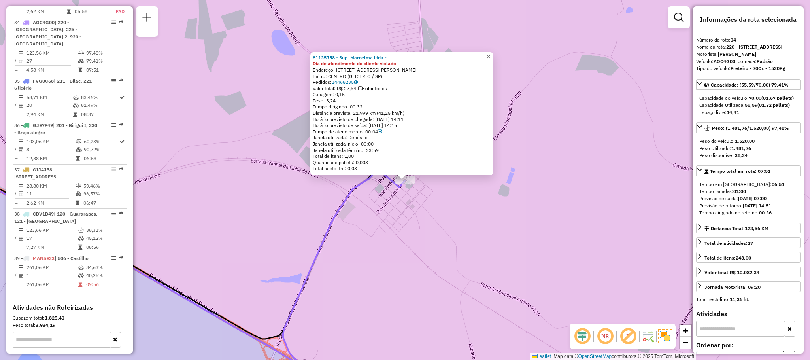
click at [490, 57] on span "×" at bounding box center [489, 56] width 4 height 7
